Goal: Find specific page/section: Find specific page/section

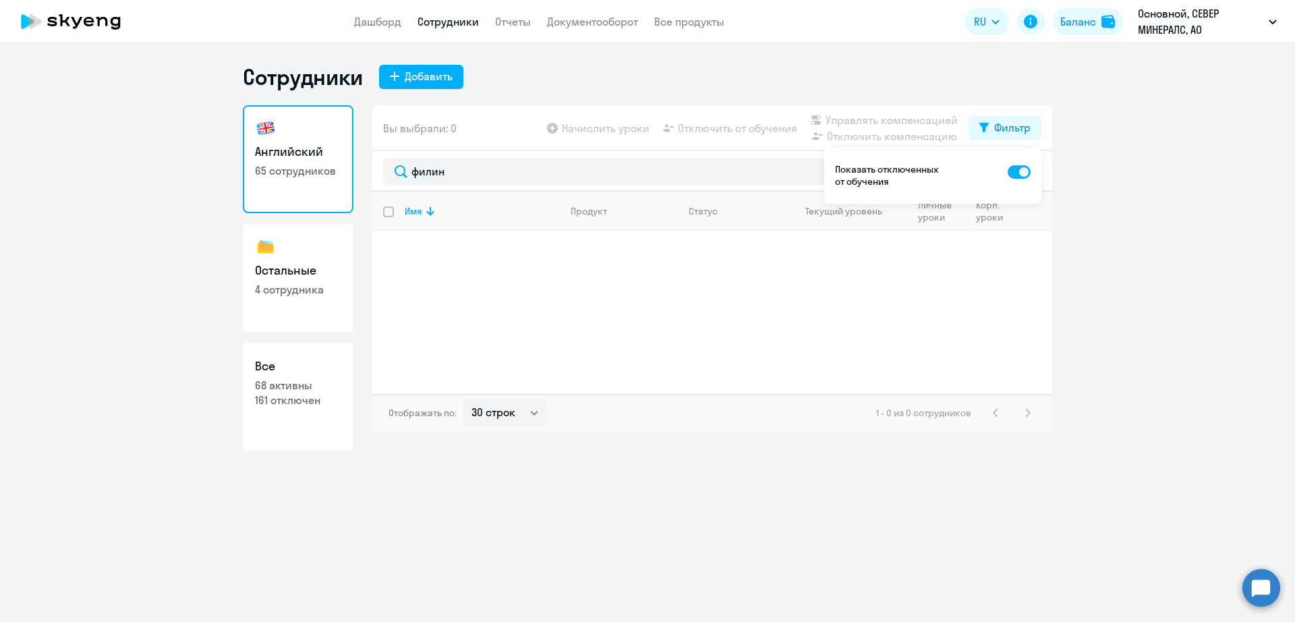
select select "30"
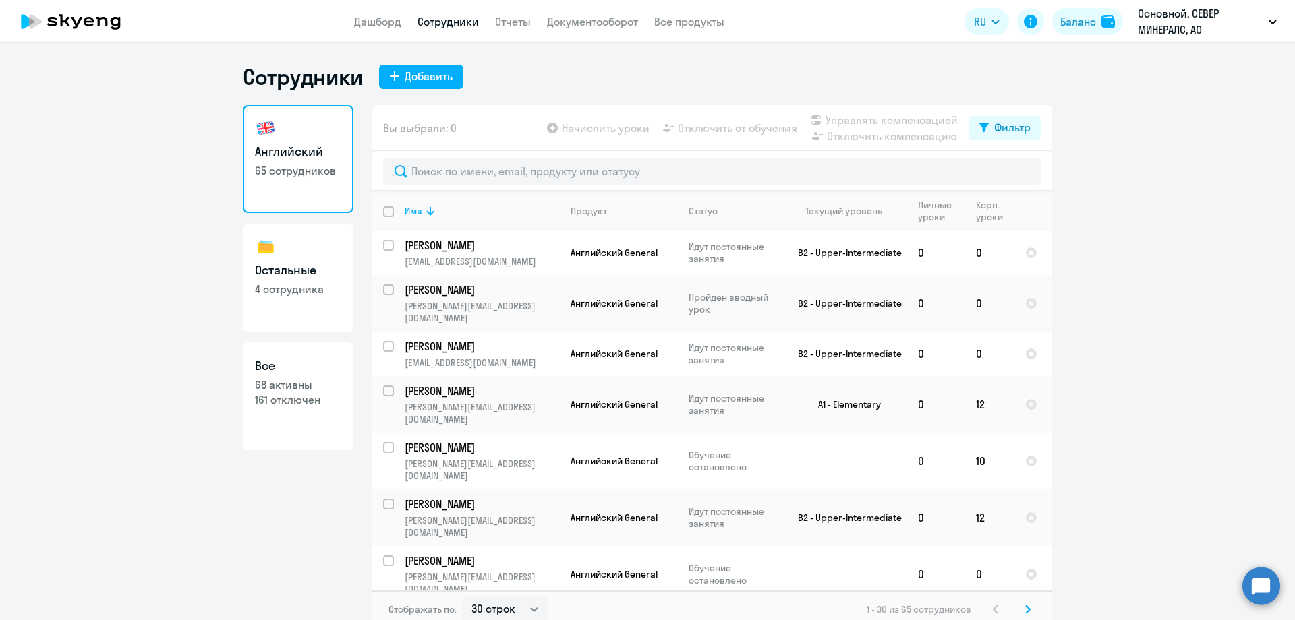
select select "30"
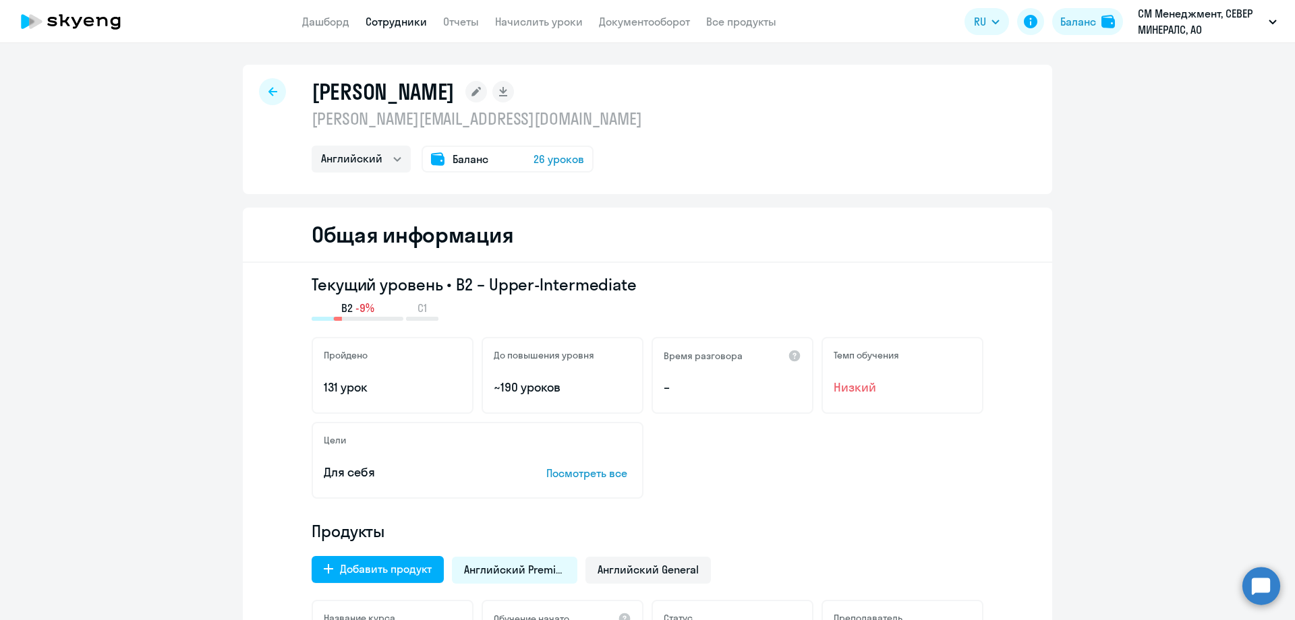
select select "english"
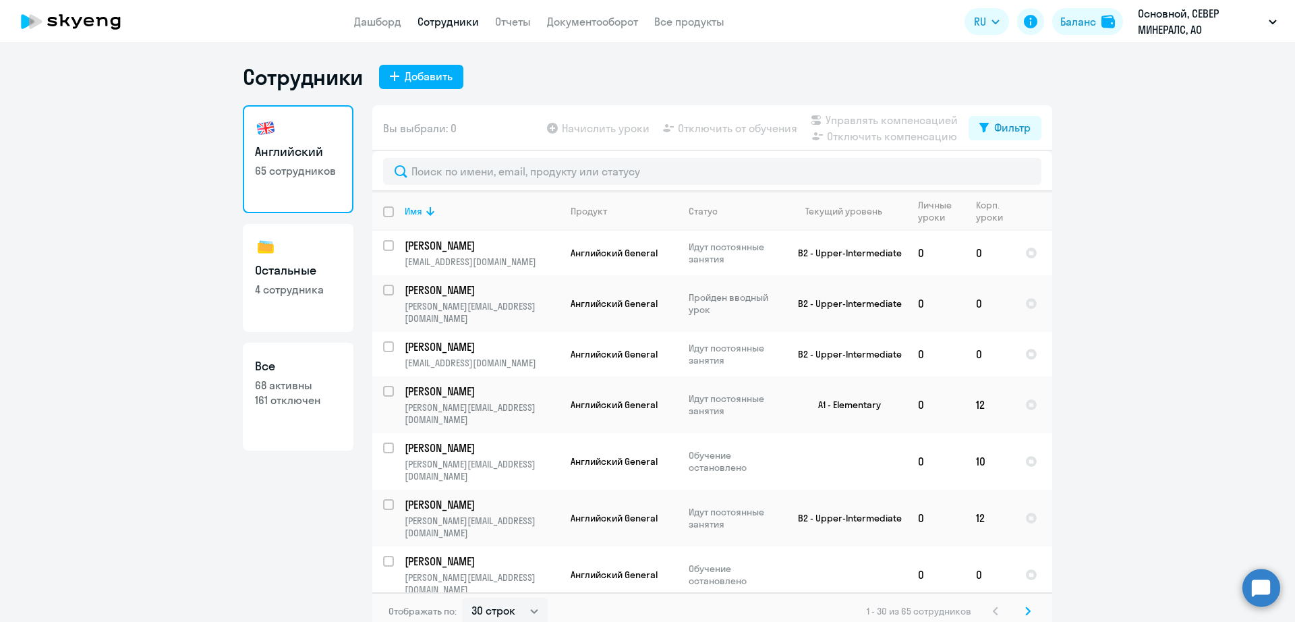
select select "30"
